Goal: Task Accomplishment & Management: Manage account settings

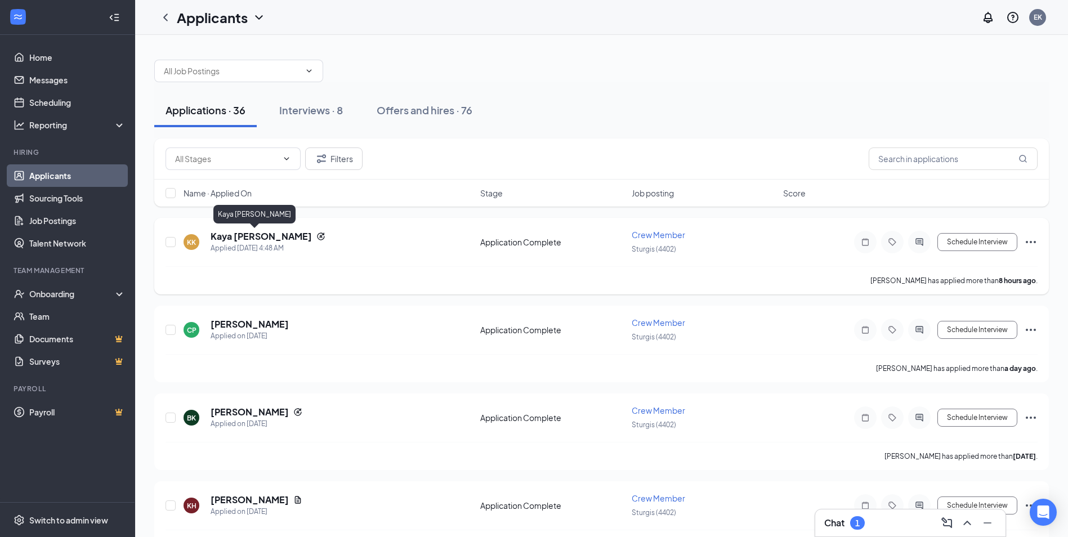
click at [260, 233] on h5 "Kaya [PERSON_NAME]" at bounding box center [261, 236] width 101 height 12
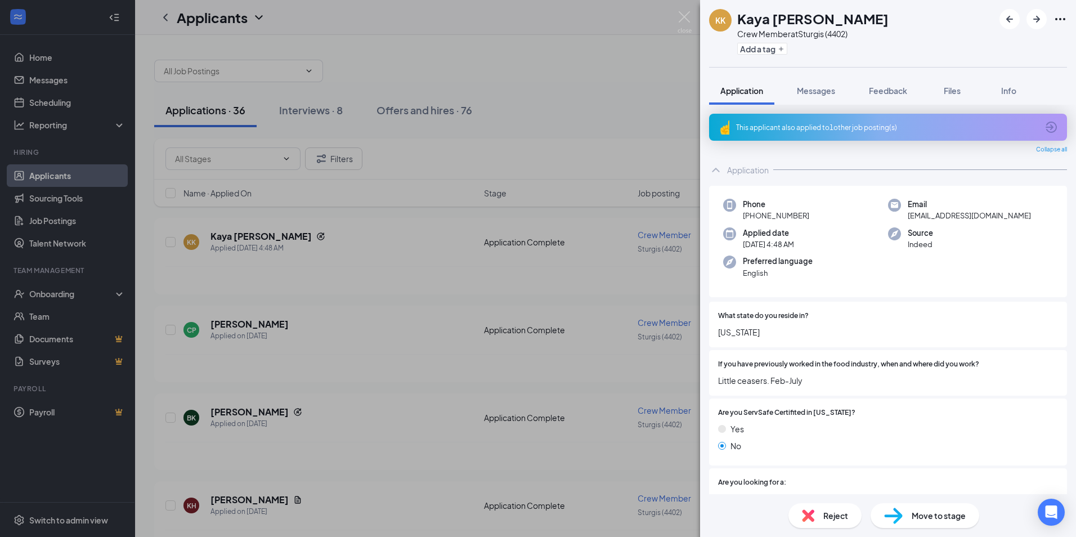
click at [825, 128] on div "This applicant also applied to 1 other job posting(s)" at bounding box center [887, 128] width 302 height 10
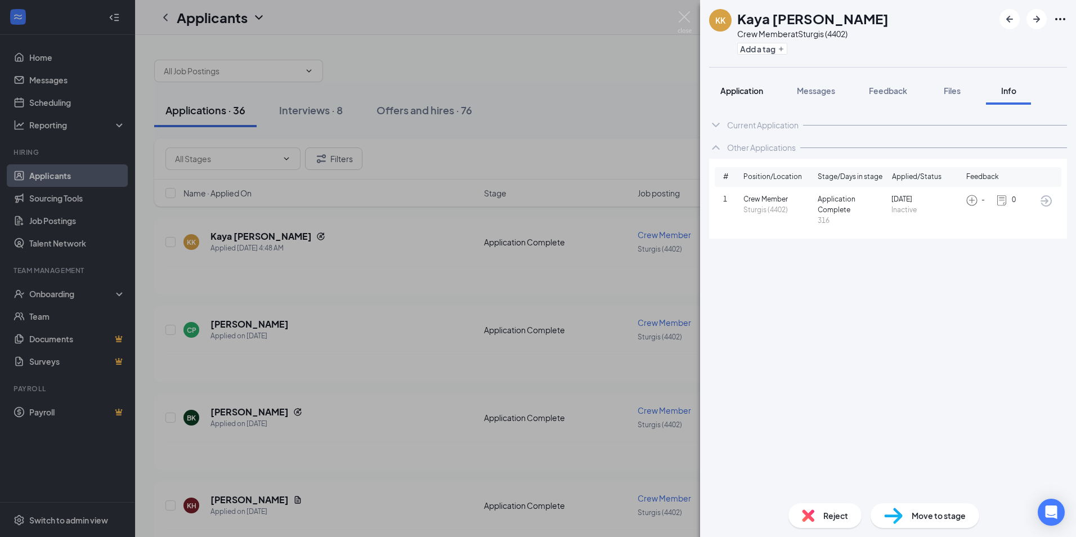
click at [754, 90] on span "Application" at bounding box center [742, 91] width 43 height 10
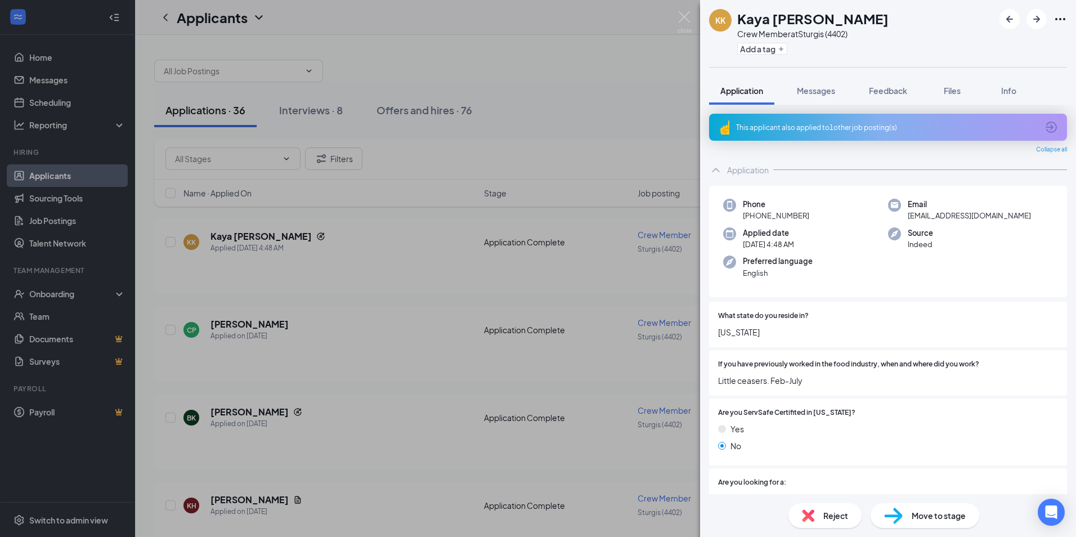
click at [927, 520] on span "Move to stage" at bounding box center [939, 516] width 54 height 12
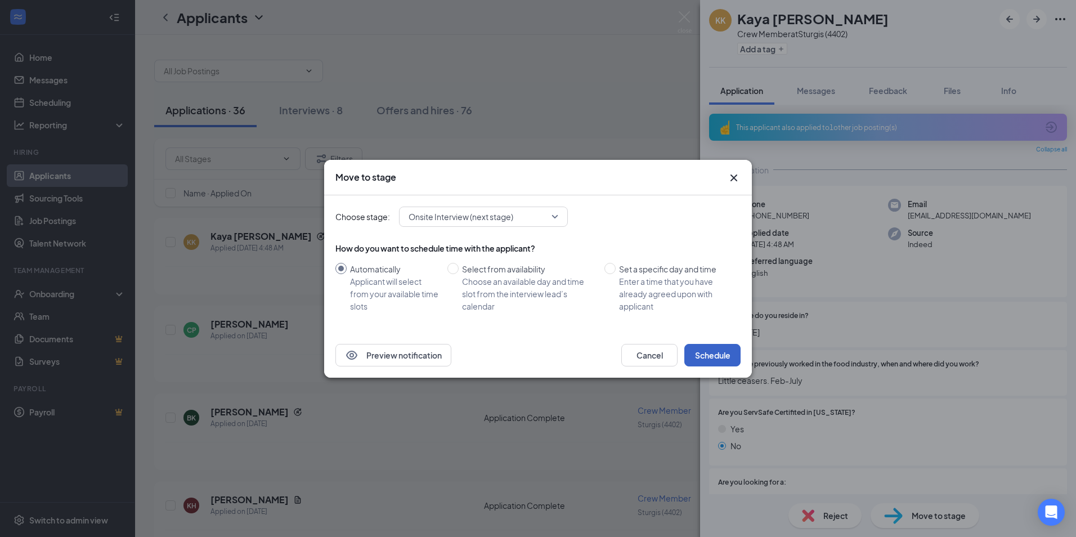
click at [714, 359] on button "Schedule" at bounding box center [713, 355] width 56 height 23
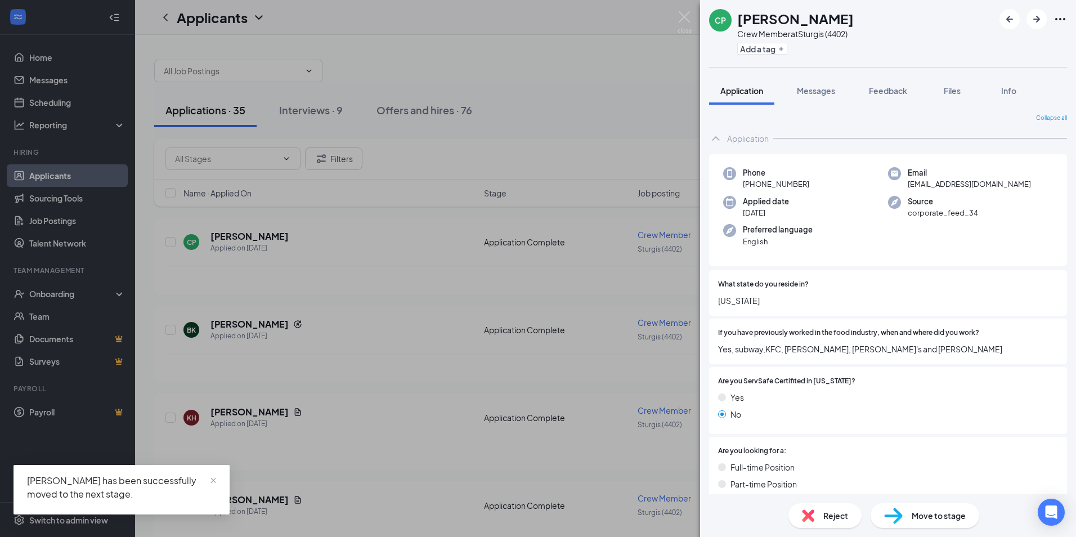
click at [560, 80] on div "CP [PERSON_NAME] Crew Member at Sturgis (4402) Add a tag Application Messages F…" at bounding box center [538, 268] width 1076 height 537
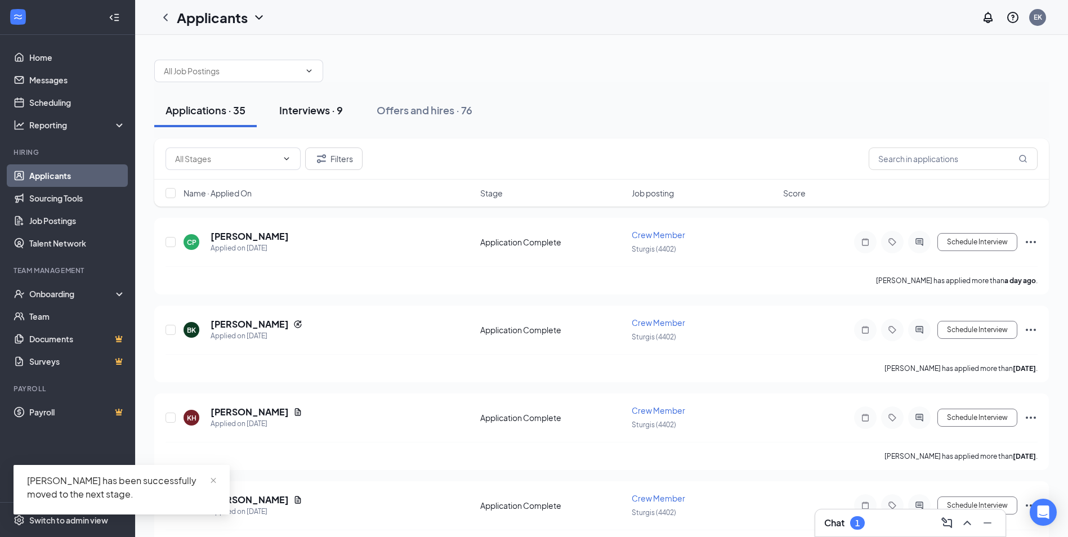
click at [319, 110] on div "Interviews · 9" at bounding box center [311, 110] width 64 height 14
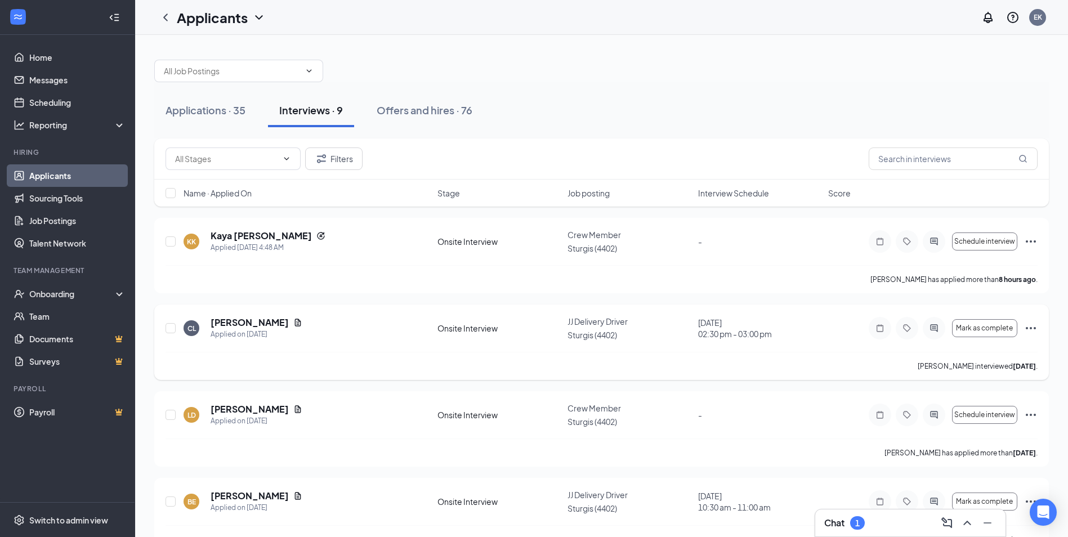
click at [1027, 324] on icon "Ellipses" at bounding box center [1031, 328] width 14 height 14
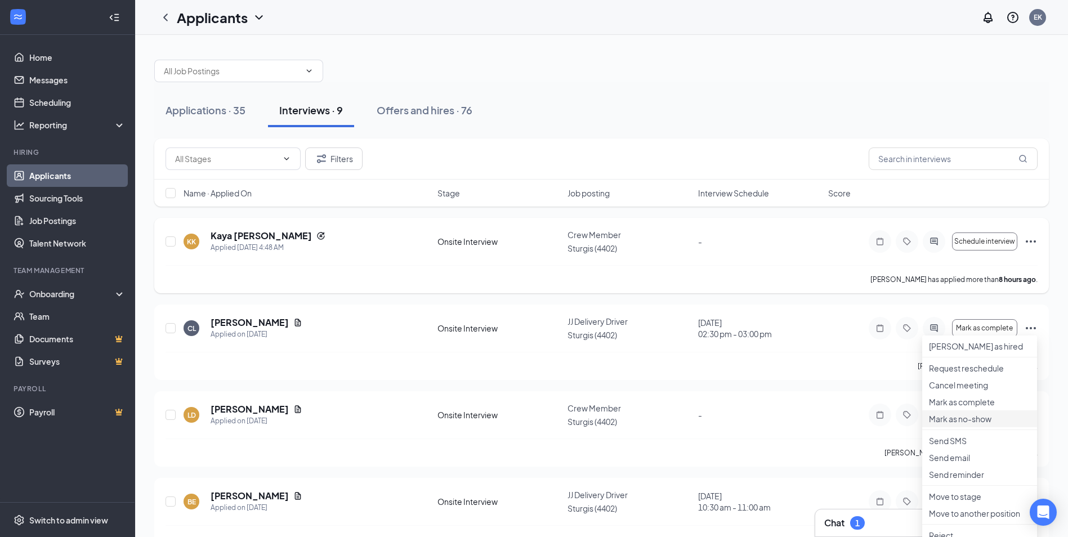
click at [994, 425] on p "Mark as no-show" at bounding box center [979, 418] width 101 height 11
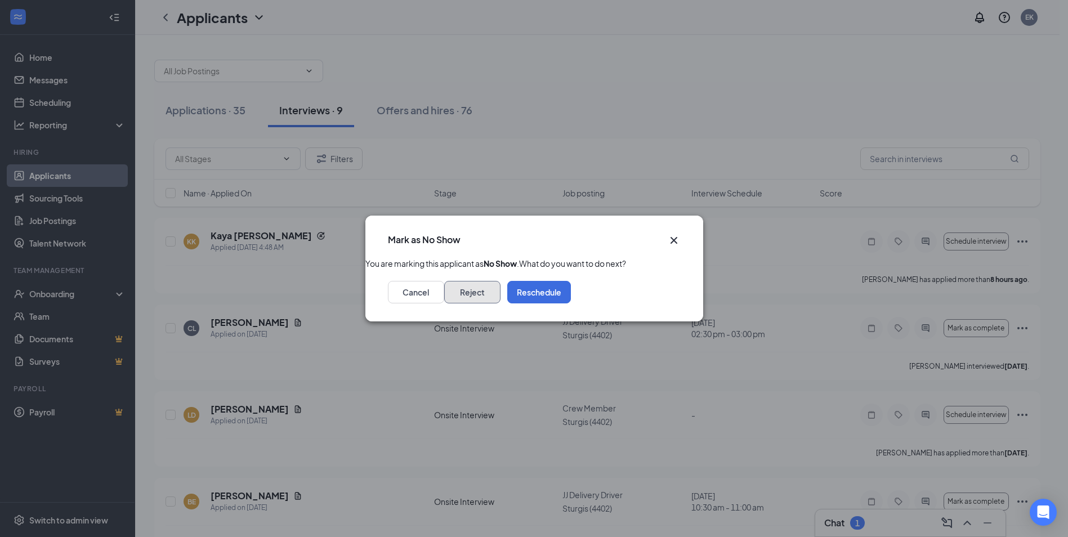
click at [501, 300] on button "Reject" at bounding box center [472, 292] width 56 height 23
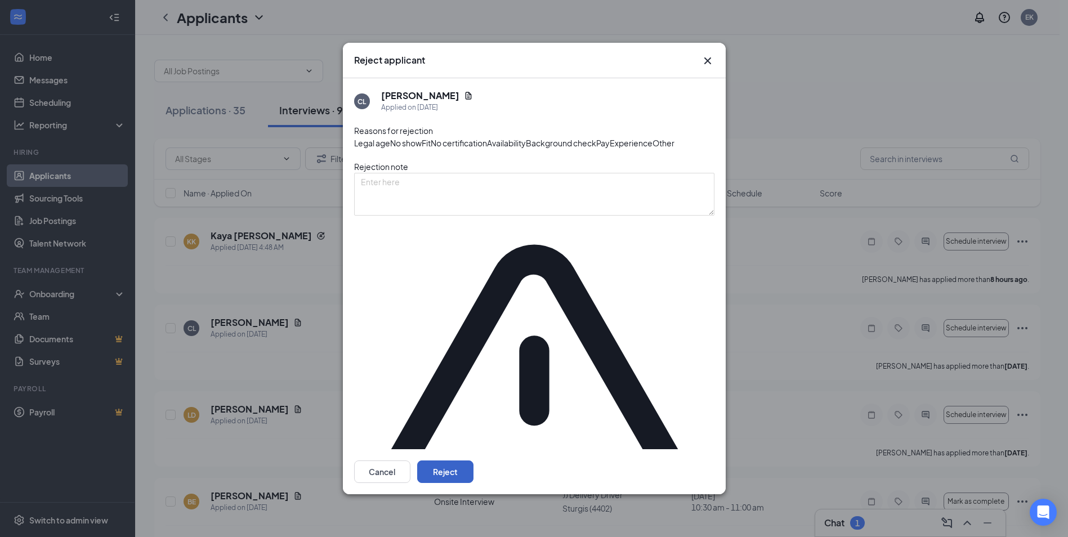
click at [474, 461] on button "Reject" at bounding box center [445, 472] width 56 height 23
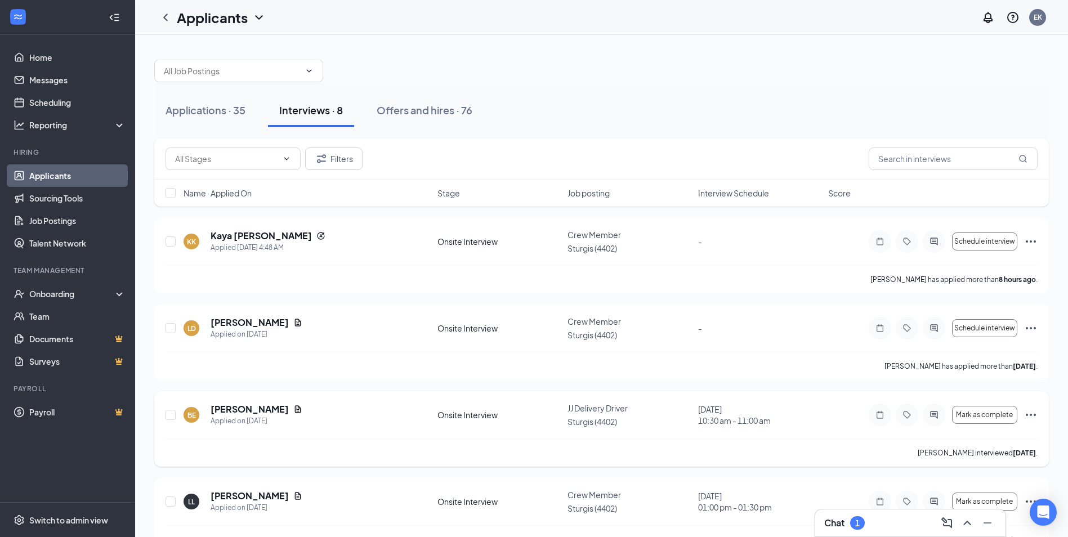
click at [1032, 416] on icon "Ellipses" at bounding box center [1031, 415] width 14 height 14
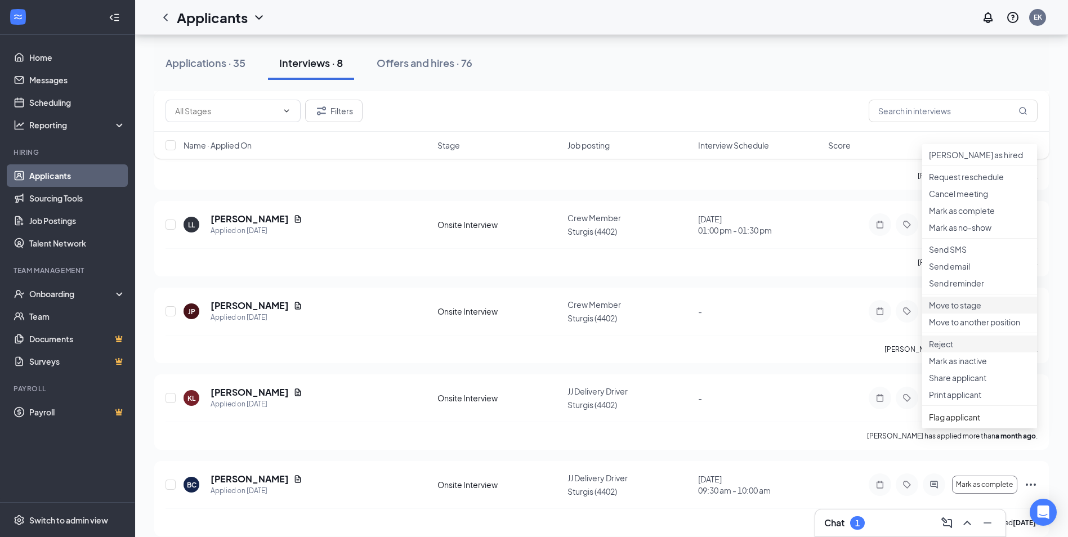
scroll to position [282, 0]
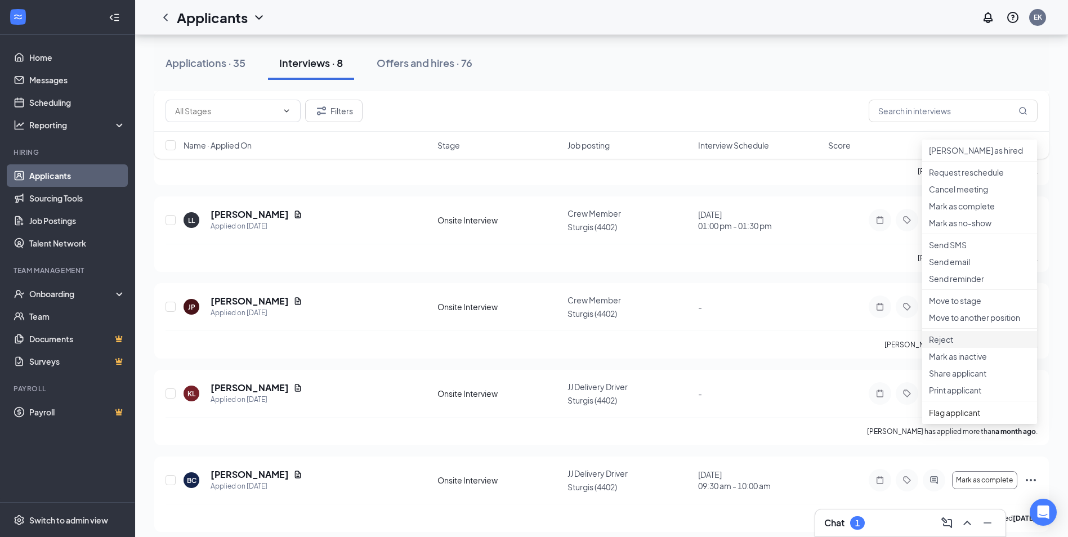
click at [973, 345] on p "Reject" at bounding box center [979, 339] width 101 height 11
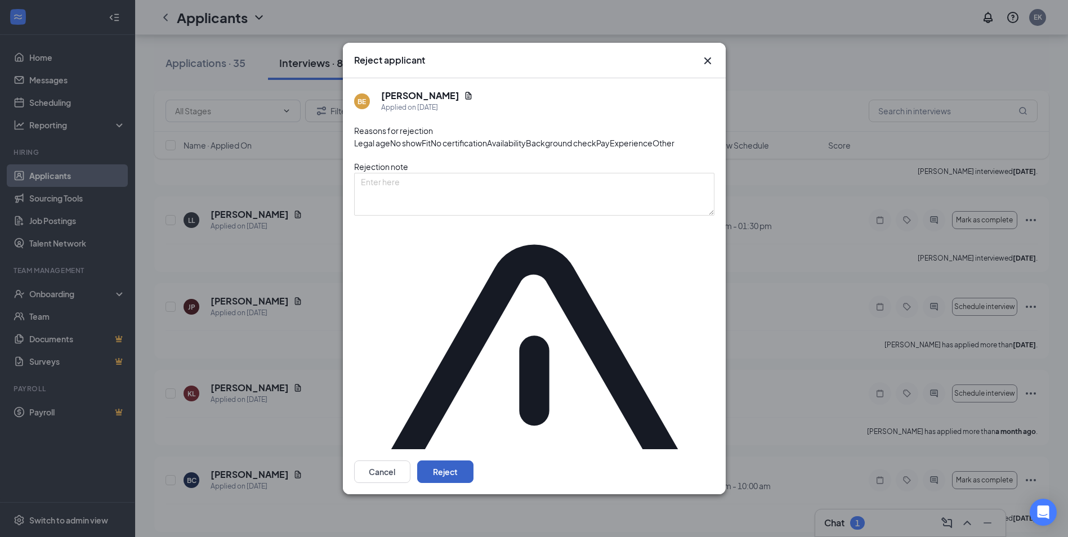
click at [474, 461] on button "Reject" at bounding box center [445, 472] width 56 height 23
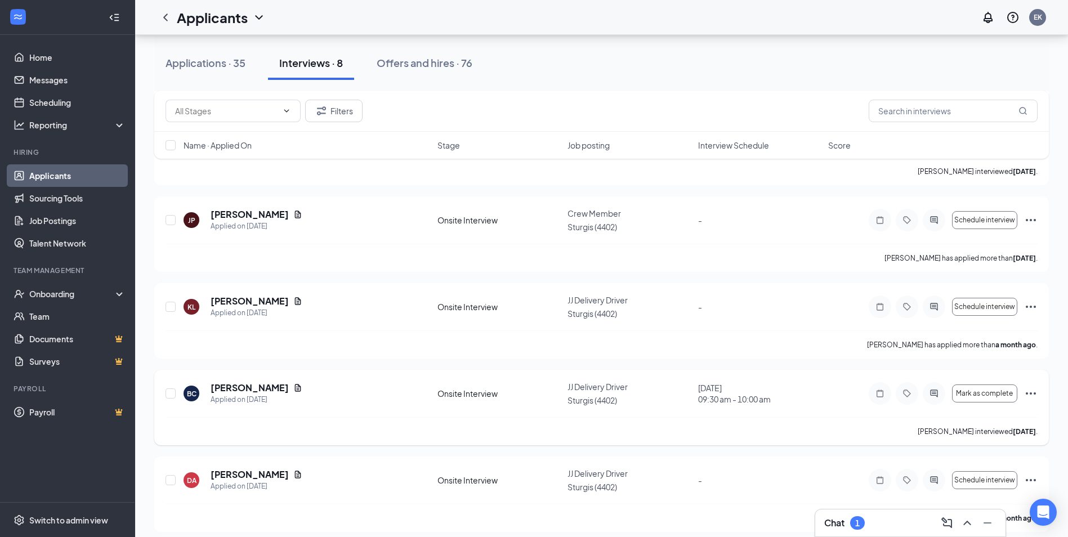
click at [1035, 392] on icon "Ellipses" at bounding box center [1031, 393] width 10 height 2
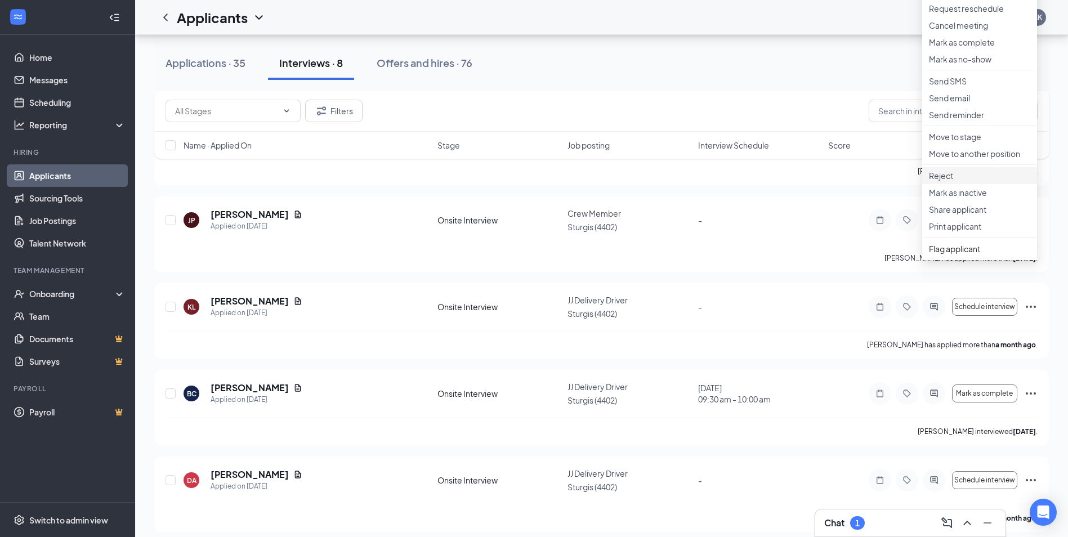
click at [958, 181] on p "Reject" at bounding box center [979, 175] width 101 height 11
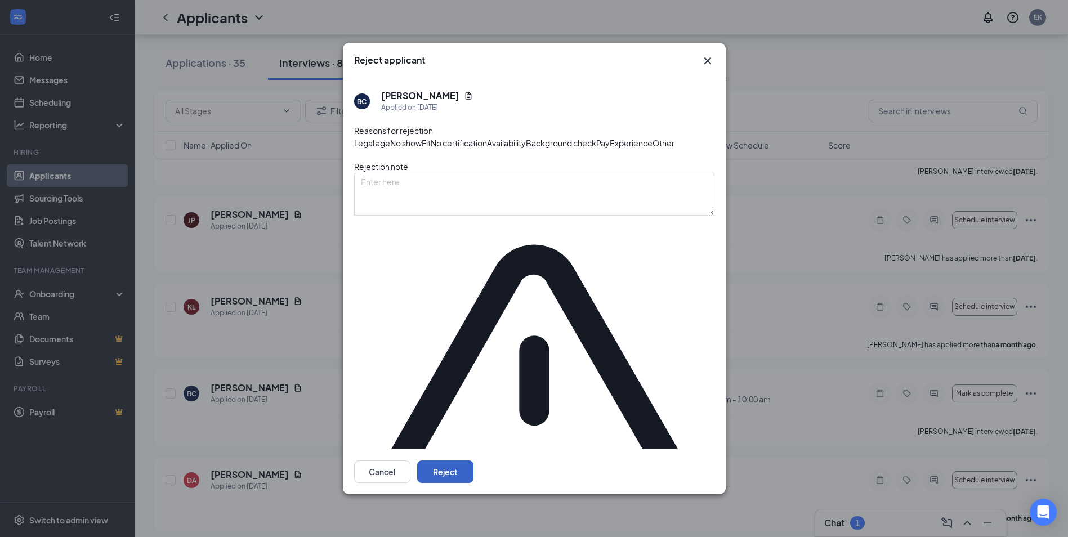
click at [474, 461] on button "Reject" at bounding box center [445, 472] width 56 height 23
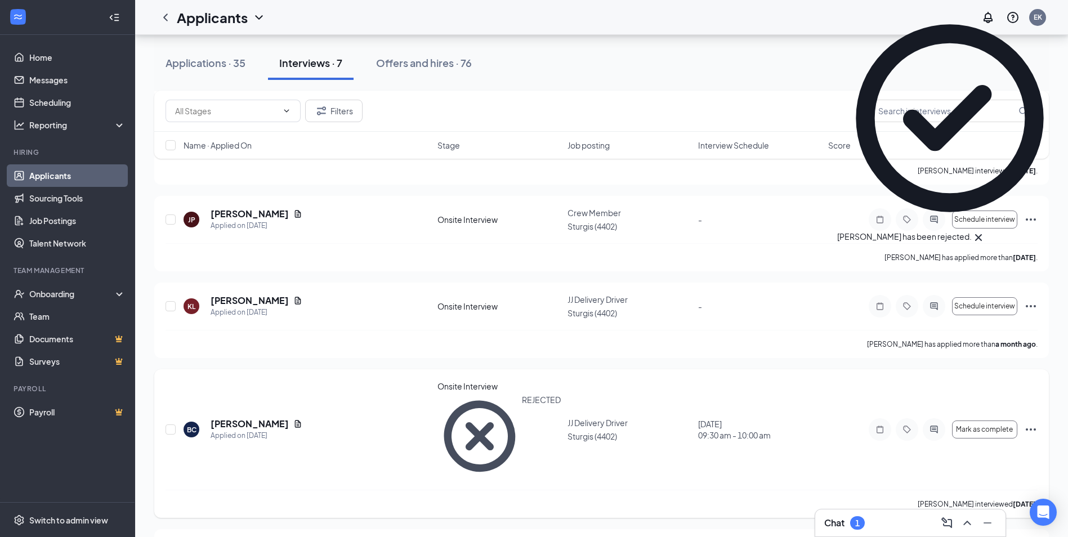
scroll to position [283, 0]
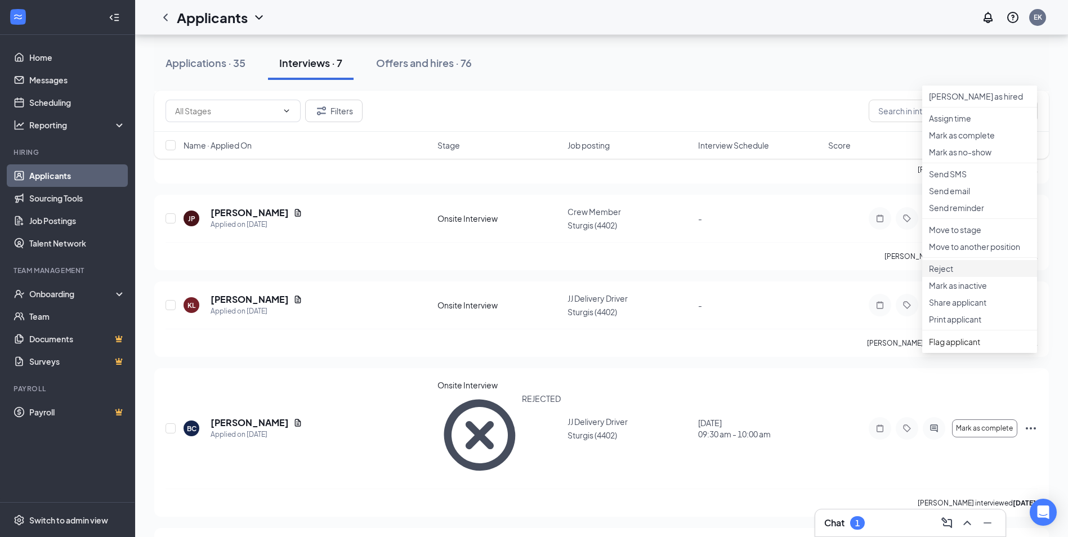
click at [955, 274] on p "Reject" at bounding box center [979, 268] width 101 height 11
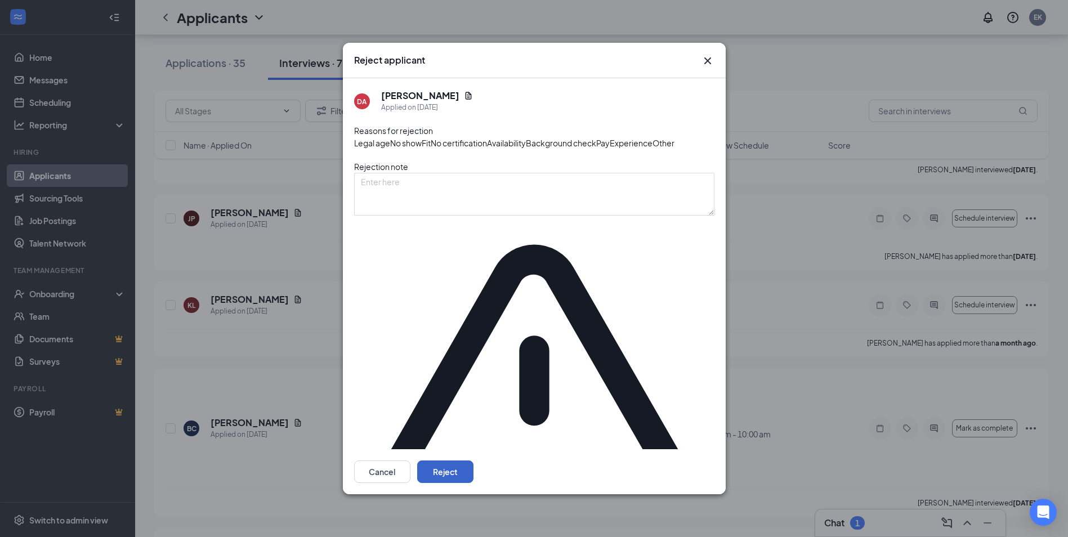
click at [474, 461] on button "Reject" at bounding box center [445, 472] width 56 height 23
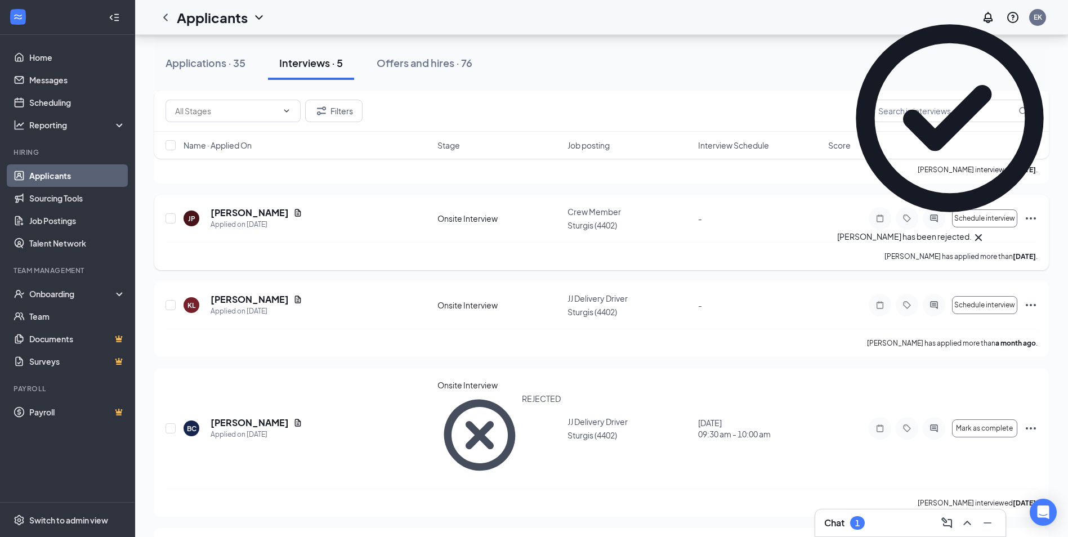
scroll to position [111, 0]
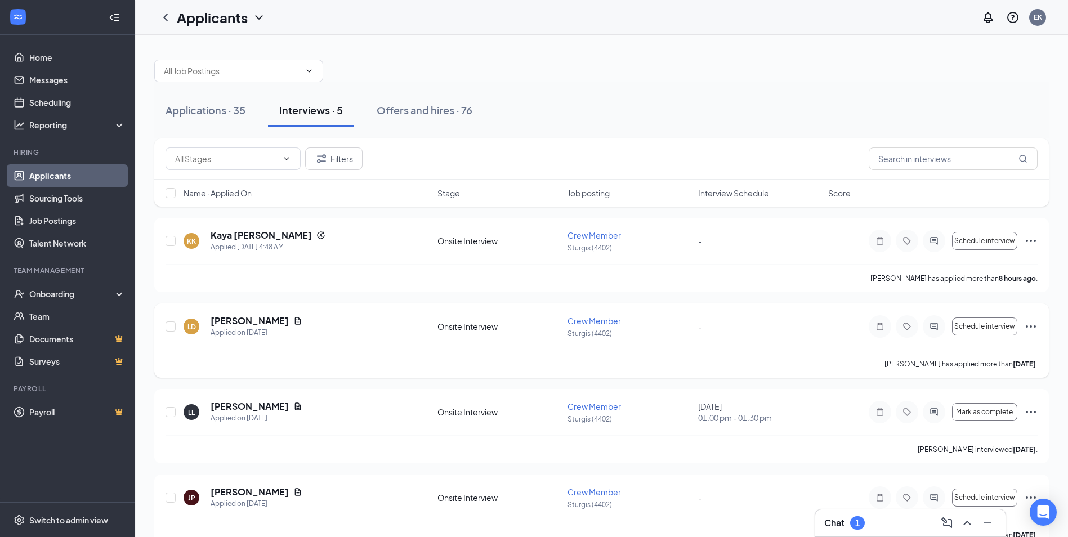
click at [1035, 322] on icon "Ellipses" at bounding box center [1031, 327] width 14 height 14
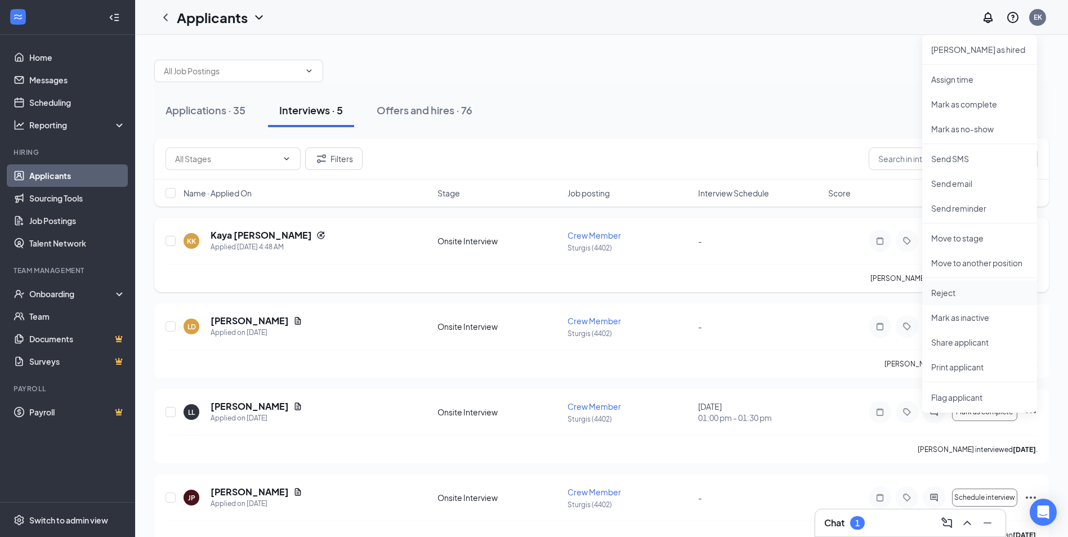
click at [967, 289] on p "Reject" at bounding box center [979, 292] width 97 height 11
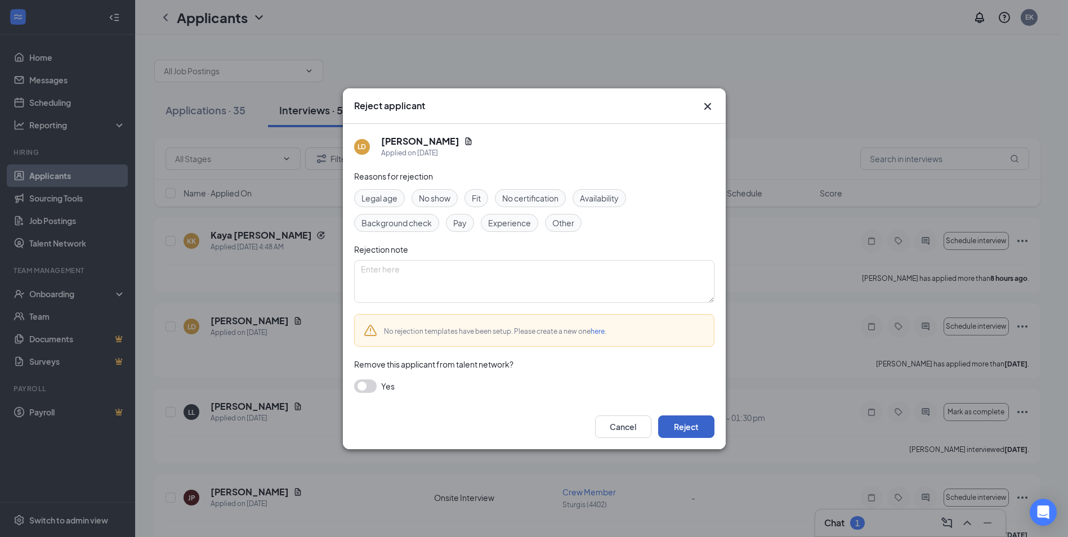
click at [691, 419] on button "Reject" at bounding box center [686, 427] width 56 height 23
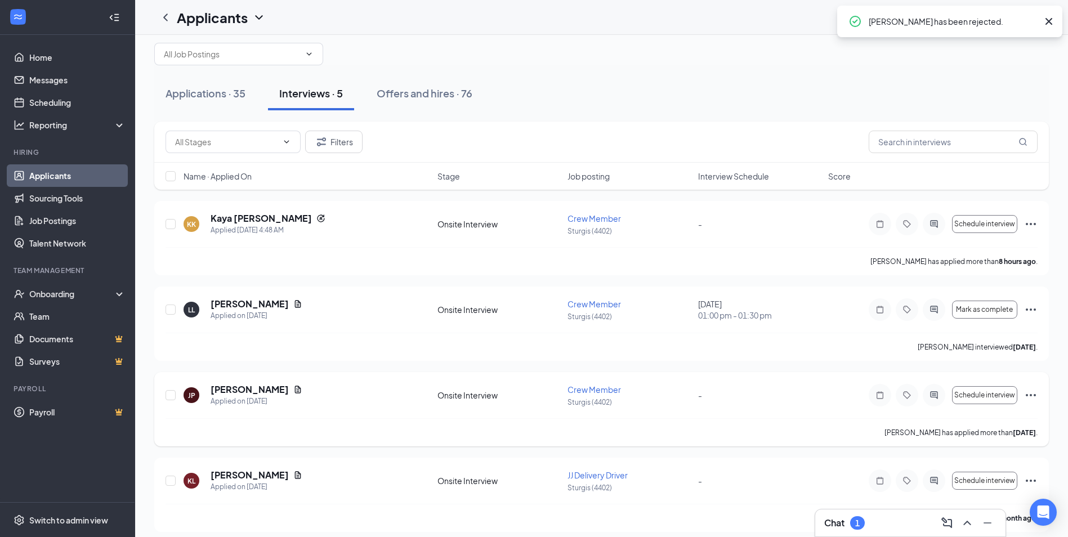
scroll to position [25, 0]
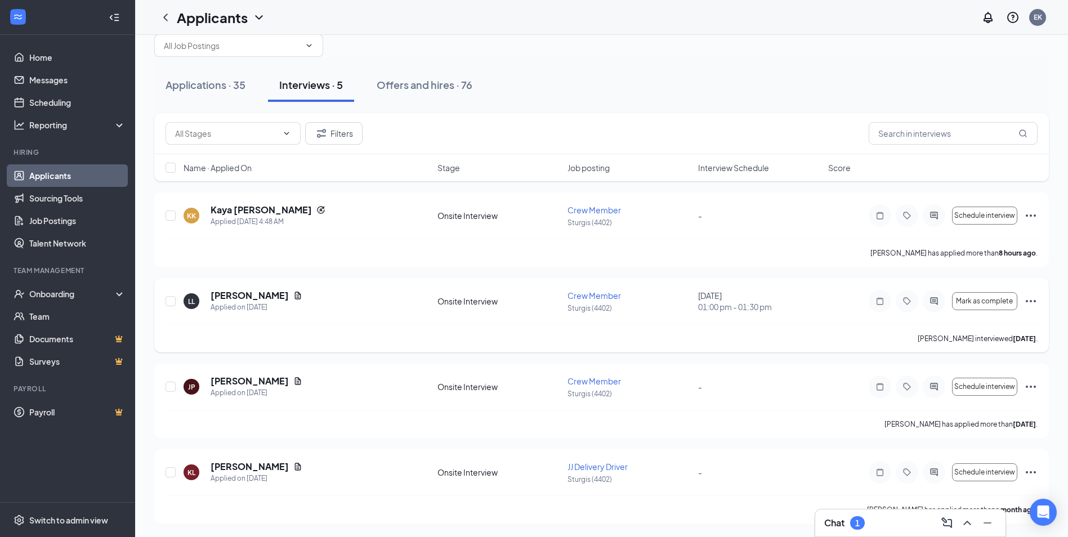
click at [1028, 302] on icon "Ellipses" at bounding box center [1031, 301] width 14 height 14
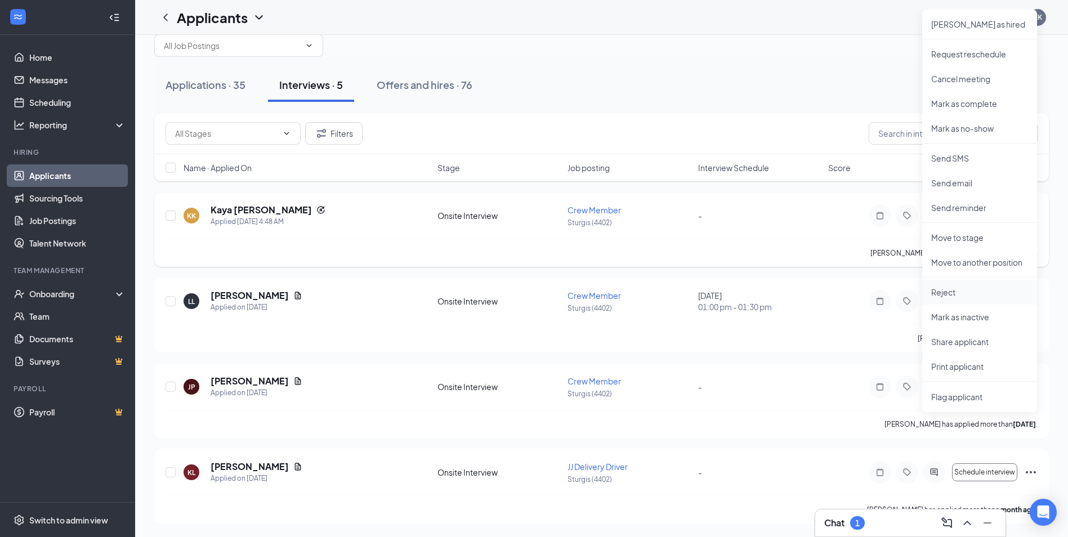
click at [968, 295] on p "Reject" at bounding box center [979, 292] width 97 height 11
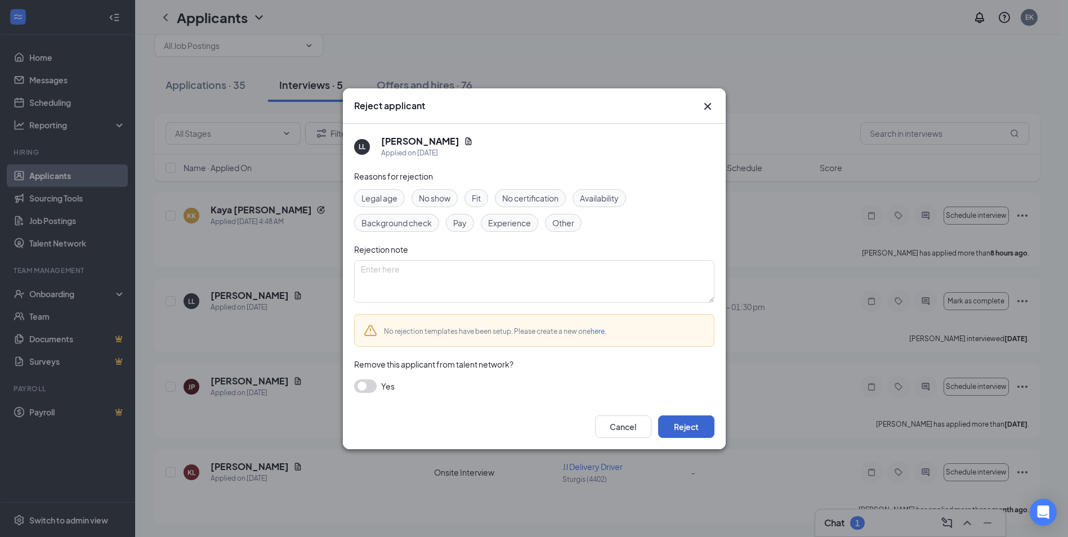
drag, startPoint x: 670, startPoint y: 440, endPoint x: 678, endPoint y: 422, distance: 20.2
click at [672, 434] on div "Cancel Reject" at bounding box center [534, 426] width 383 height 45
click at [680, 419] on button "Reject" at bounding box center [686, 427] width 56 height 23
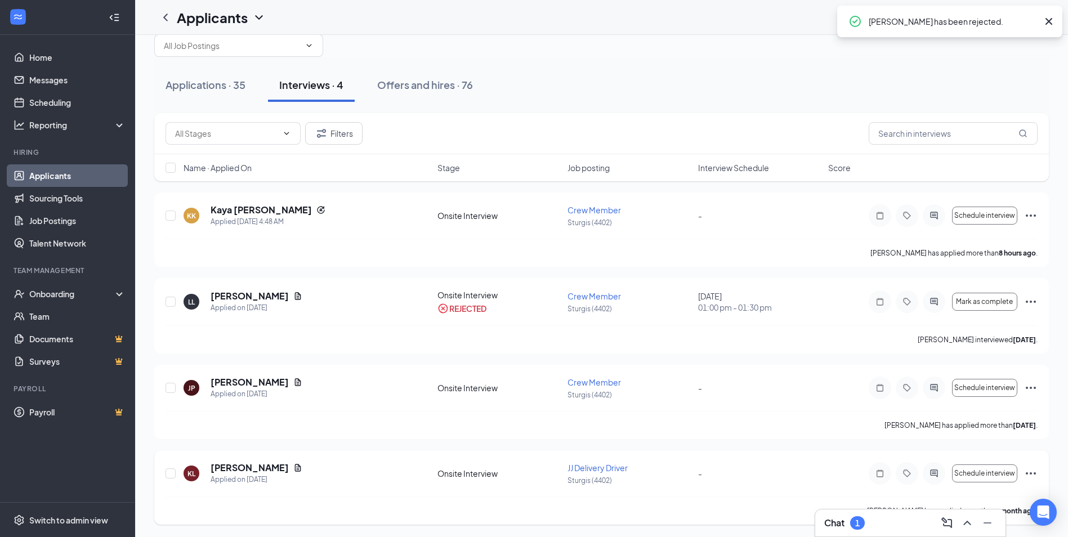
click at [1029, 471] on icon "Ellipses" at bounding box center [1031, 474] width 14 height 14
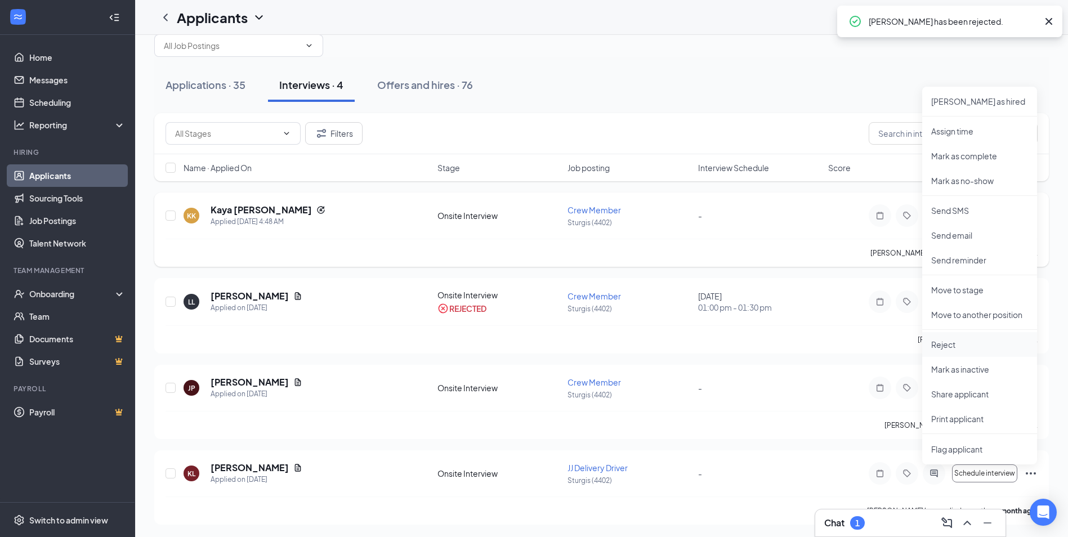
click at [964, 349] on p "Reject" at bounding box center [979, 344] width 97 height 11
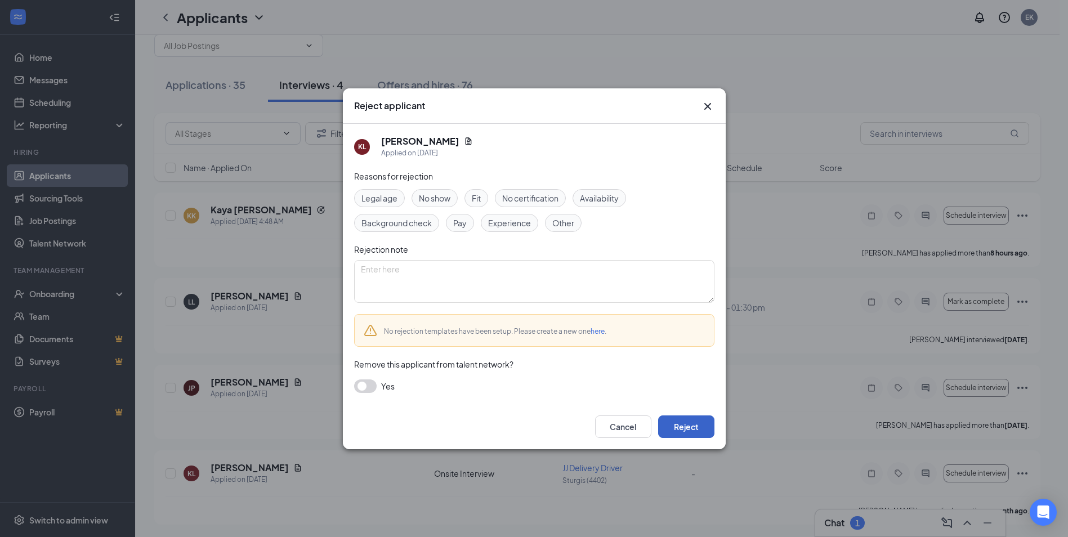
click at [673, 426] on button "Reject" at bounding box center [686, 427] width 56 height 23
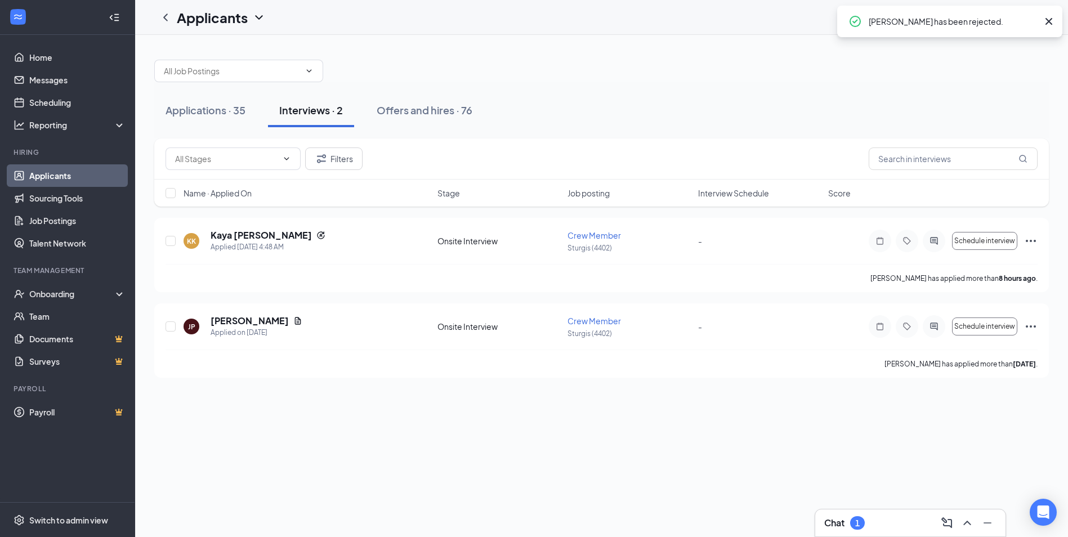
scroll to position [0, 0]
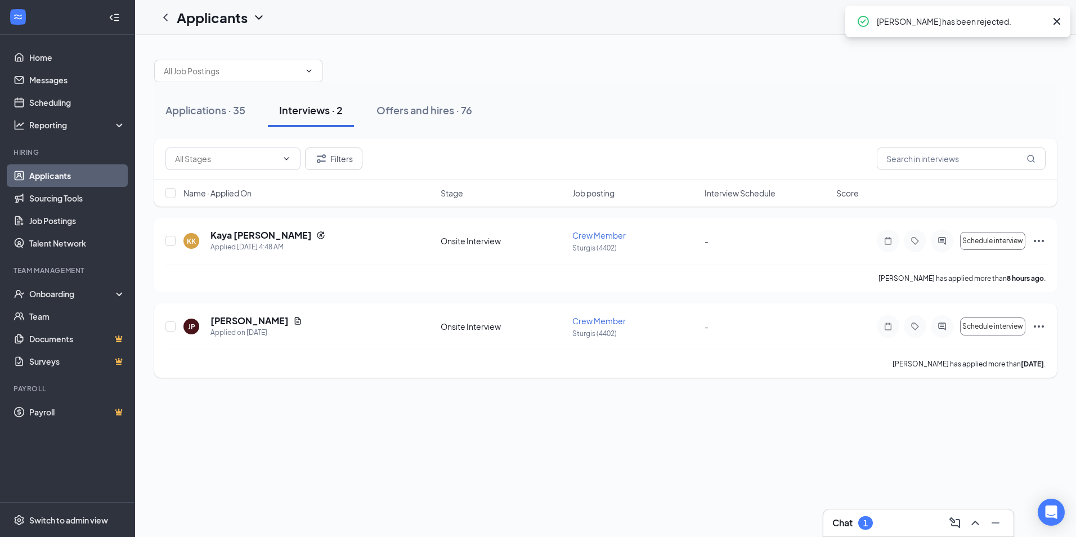
click at [1040, 327] on icon "Ellipses" at bounding box center [1040, 327] width 14 height 14
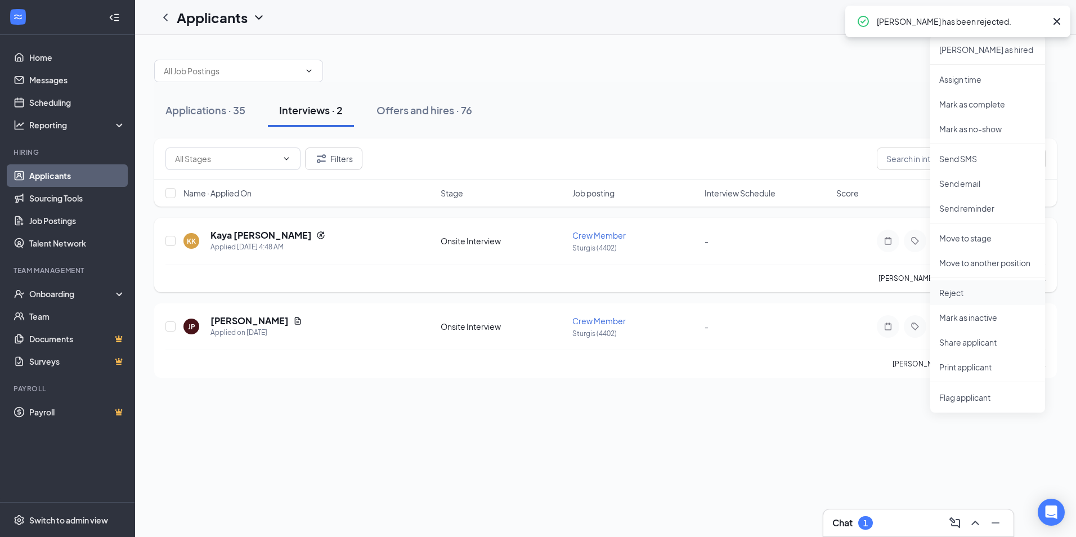
click at [969, 288] on p "Reject" at bounding box center [988, 292] width 97 height 11
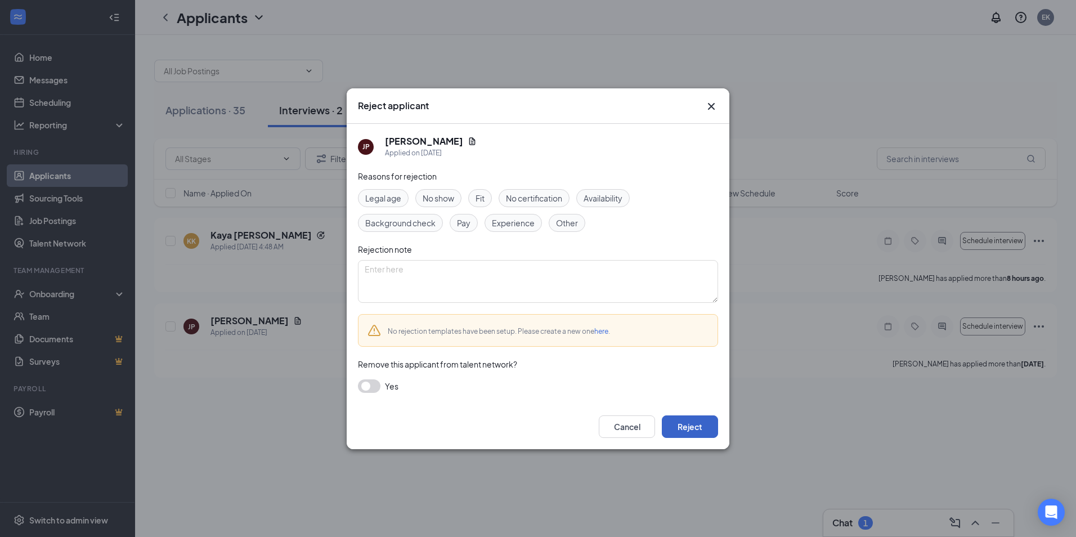
click at [682, 419] on button "Reject" at bounding box center [690, 427] width 56 height 23
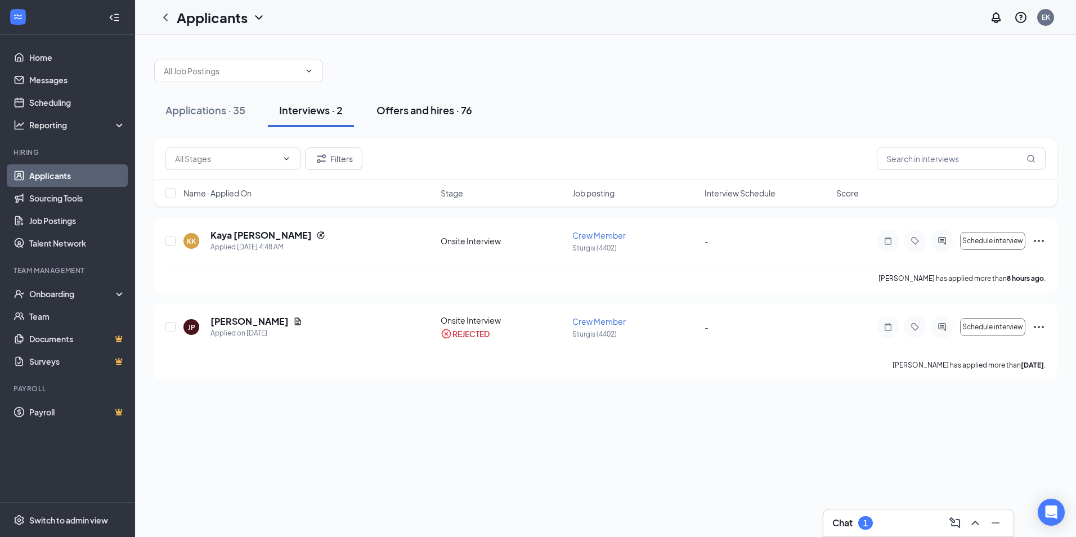
click at [448, 111] on div "Offers and hires · 76" at bounding box center [425, 110] width 96 height 14
